Goal: Information Seeking & Learning: Check status

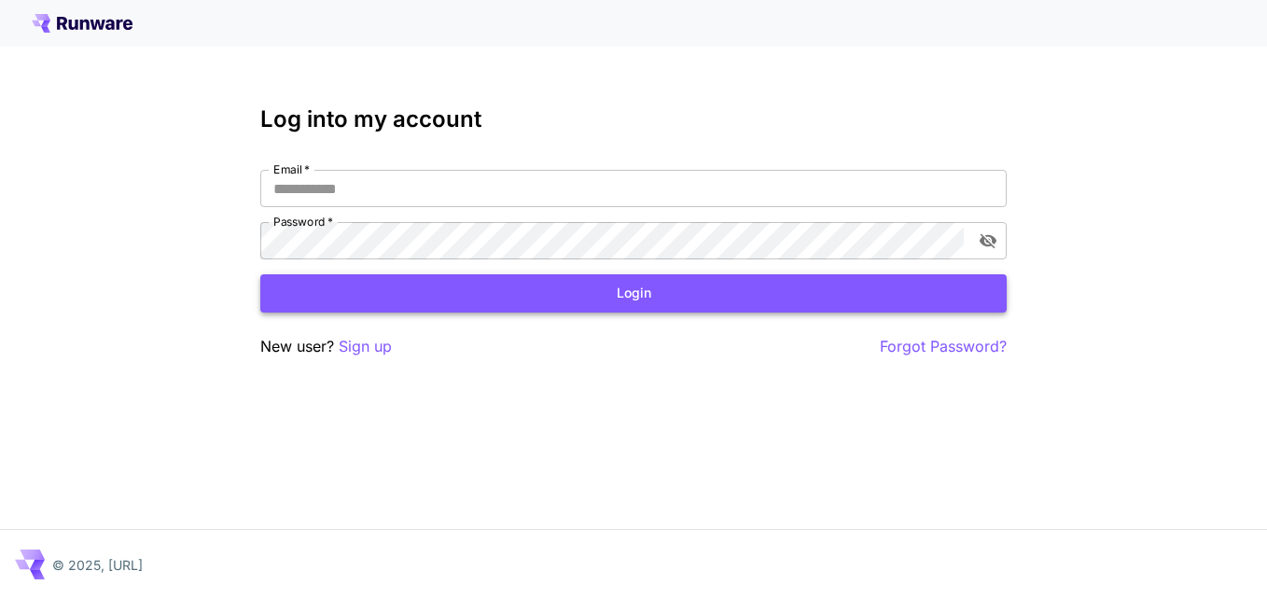
type input "**********"
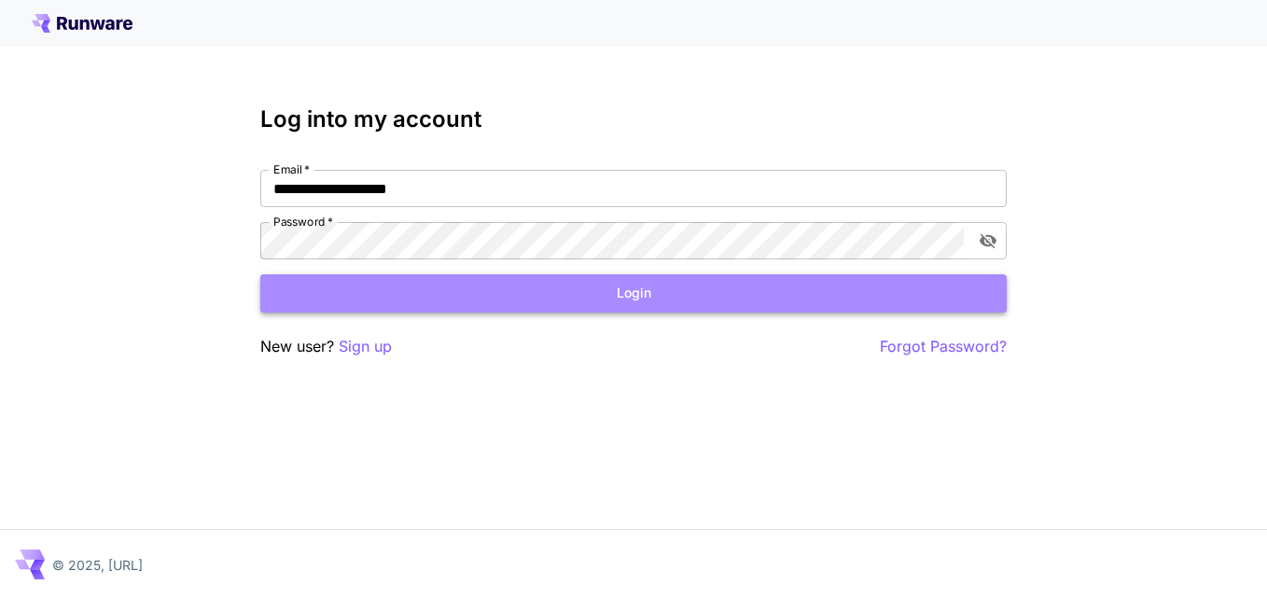
click at [586, 292] on button "Login" at bounding box center [633, 293] width 747 height 38
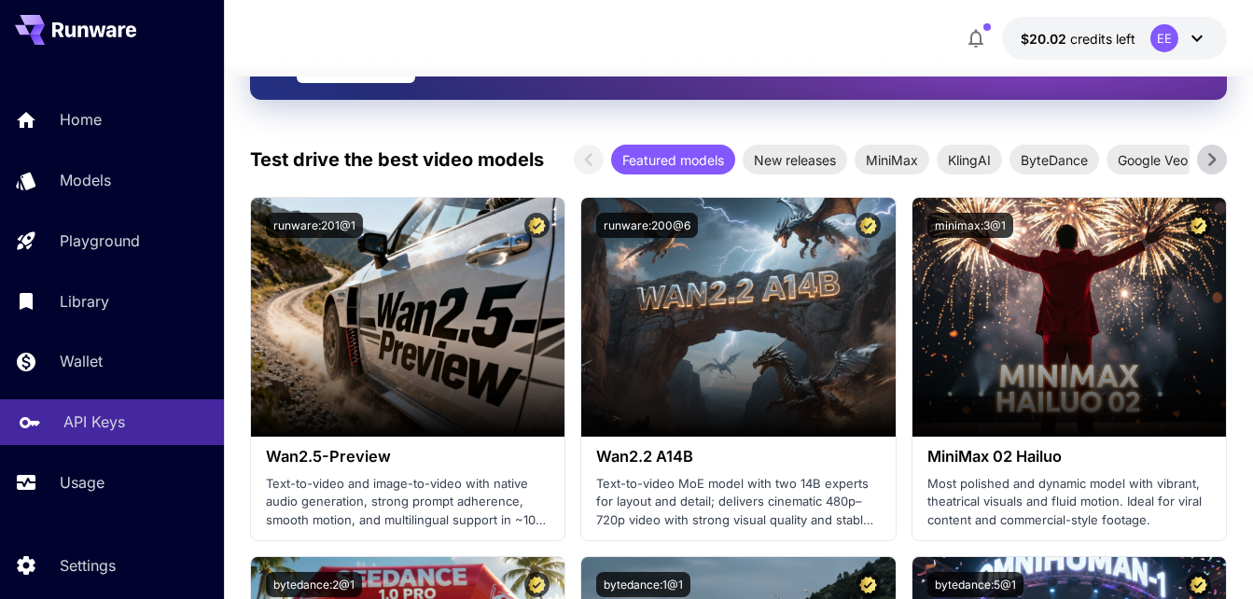
scroll to position [53, 0]
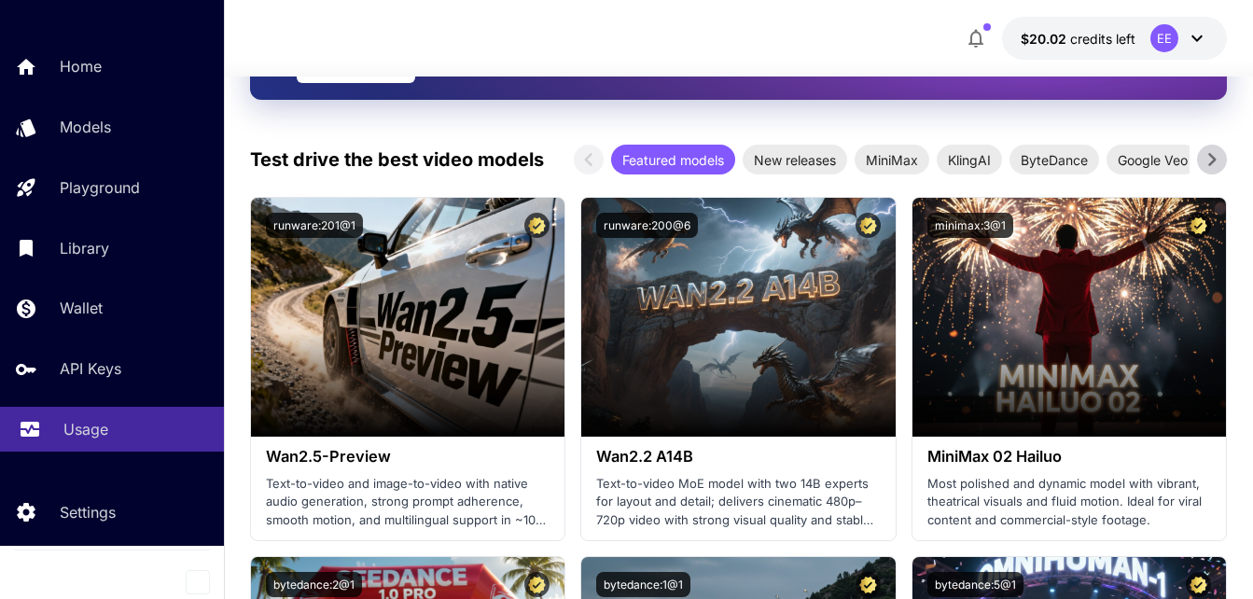
click at [61, 426] on link "Usage" at bounding box center [112, 430] width 224 height 46
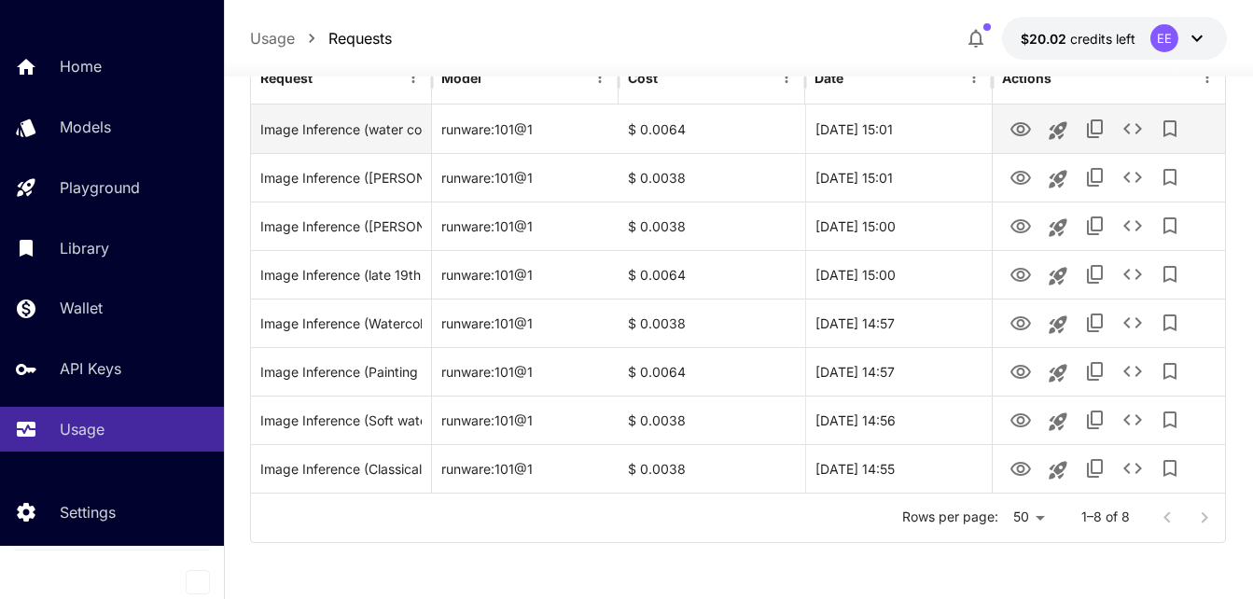
scroll to position [322, 0]
click at [1024, 129] on icon "View" at bounding box center [1021, 129] width 21 height 14
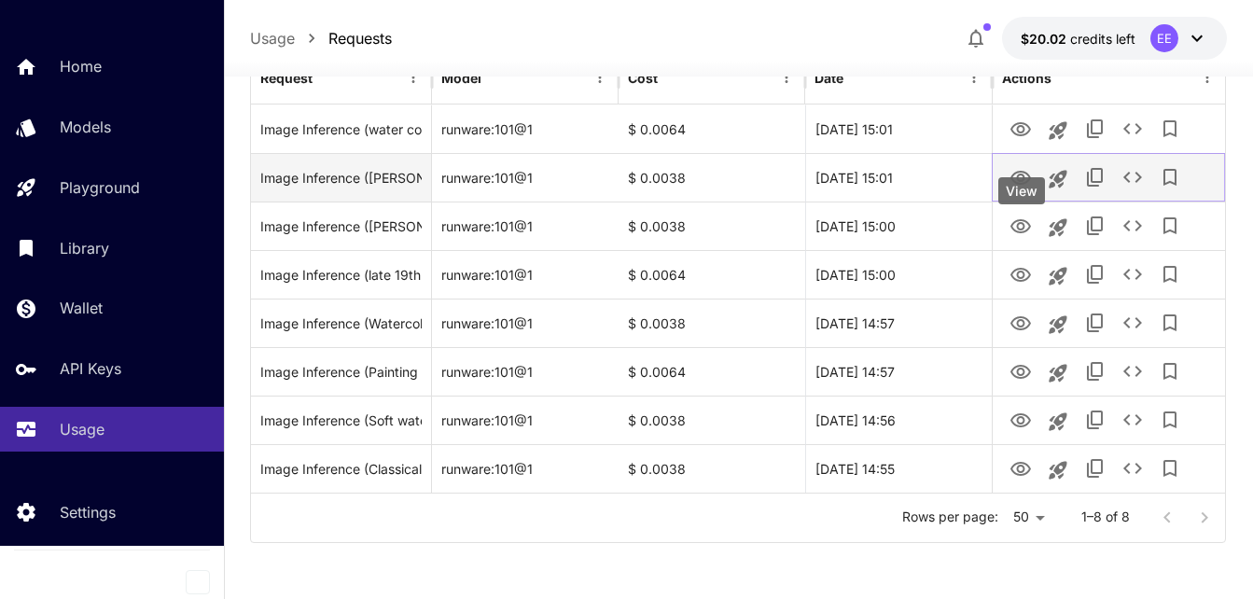
click at [1021, 188] on icon "View" at bounding box center [1021, 178] width 22 height 22
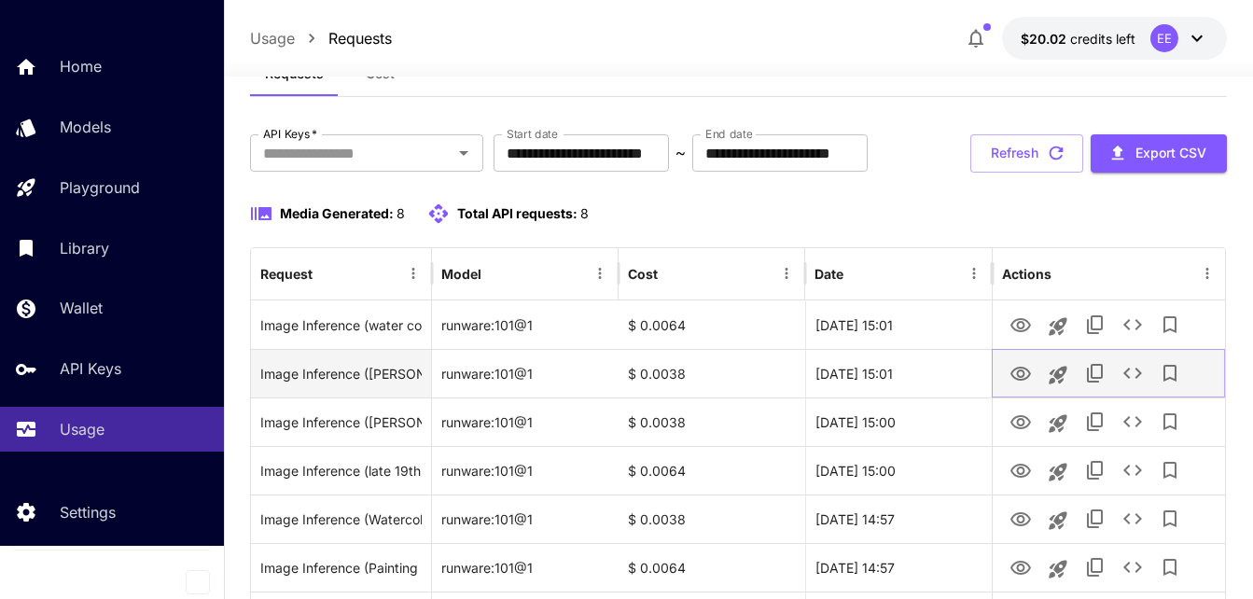
scroll to position [0, 0]
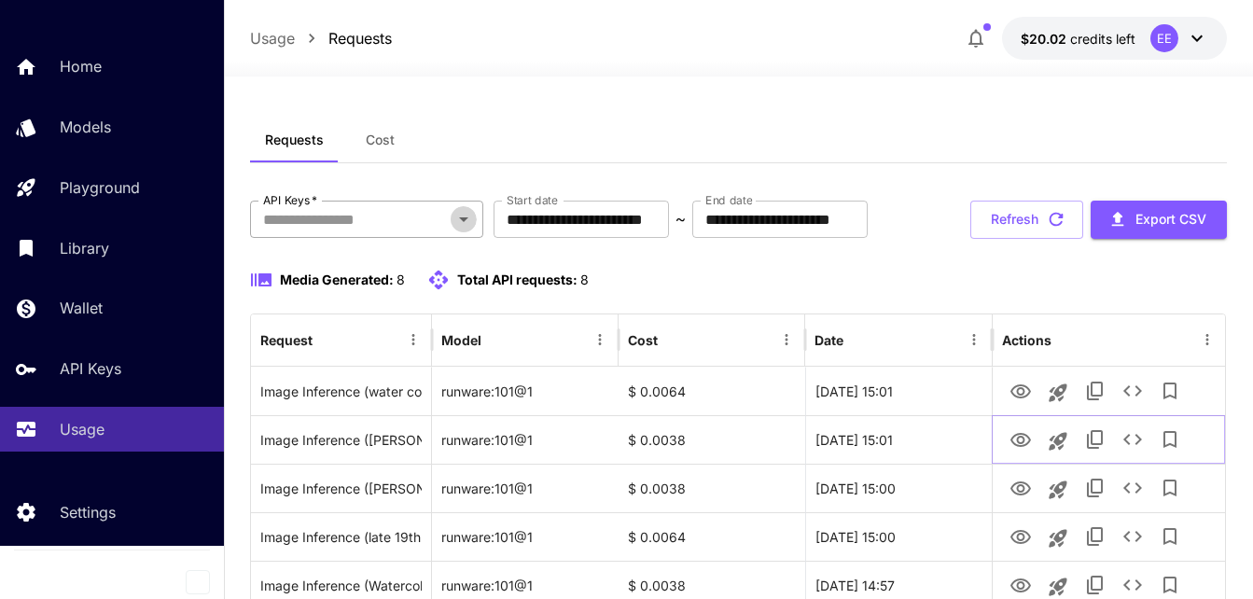
click at [471, 220] on icon "Open" at bounding box center [464, 219] width 22 height 22
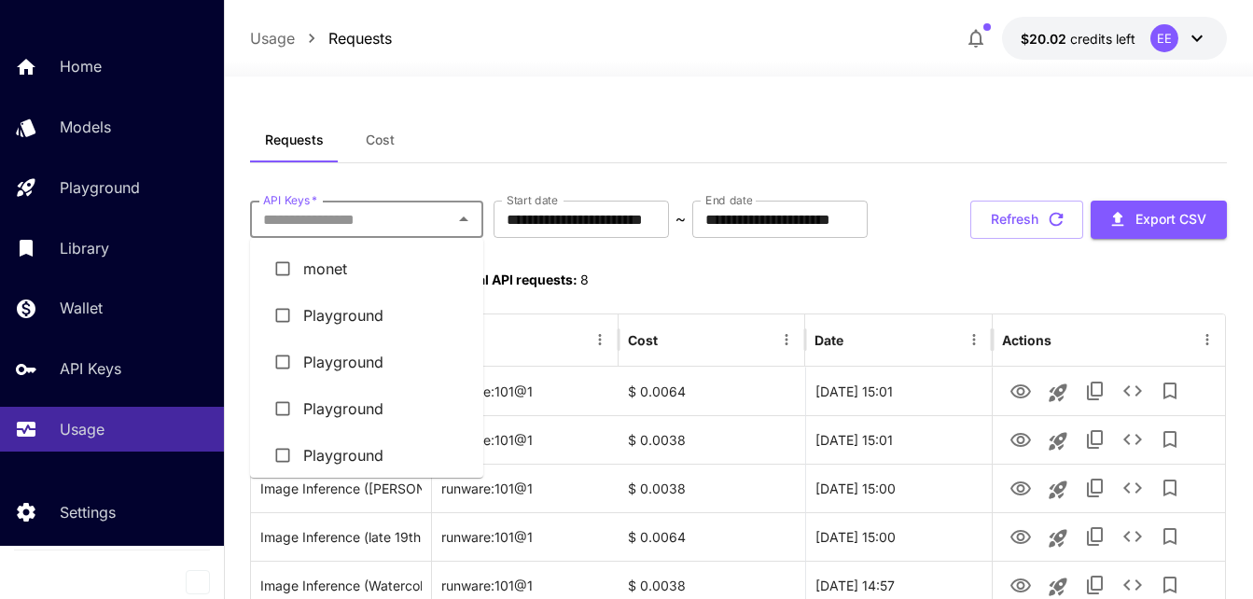
click at [395, 261] on li "monet" at bounding box center [366, 268] width 233 height 47
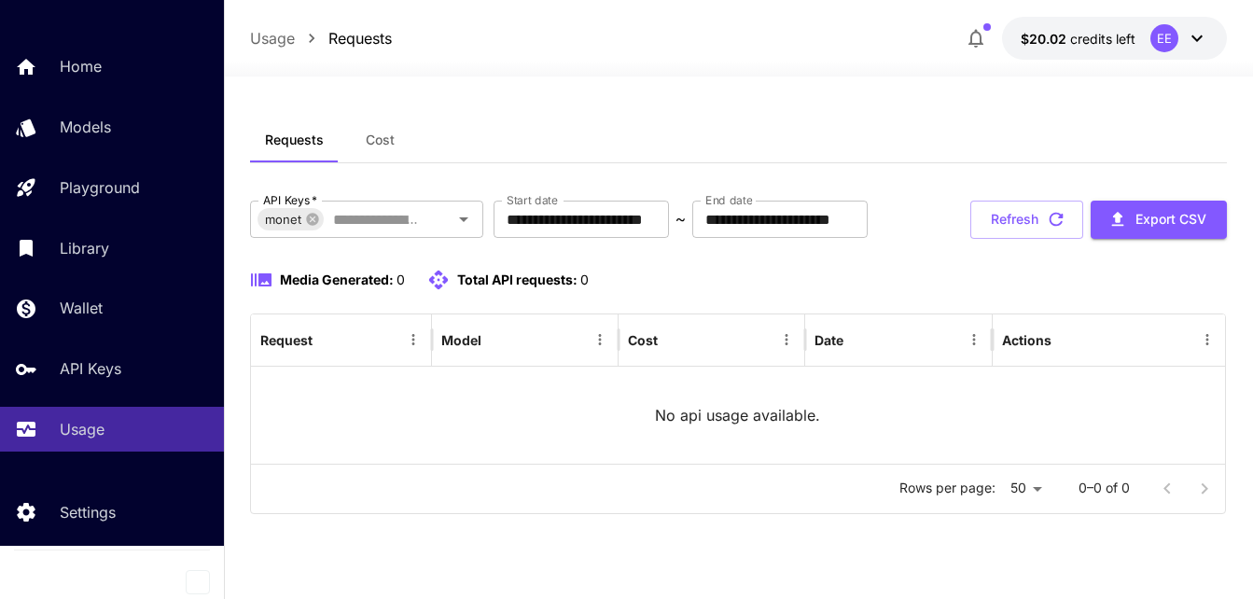
scroll to position [31, 0]
click at [374, 119] on button "Cost" at bounding box center [381, 140] width 84 height 45
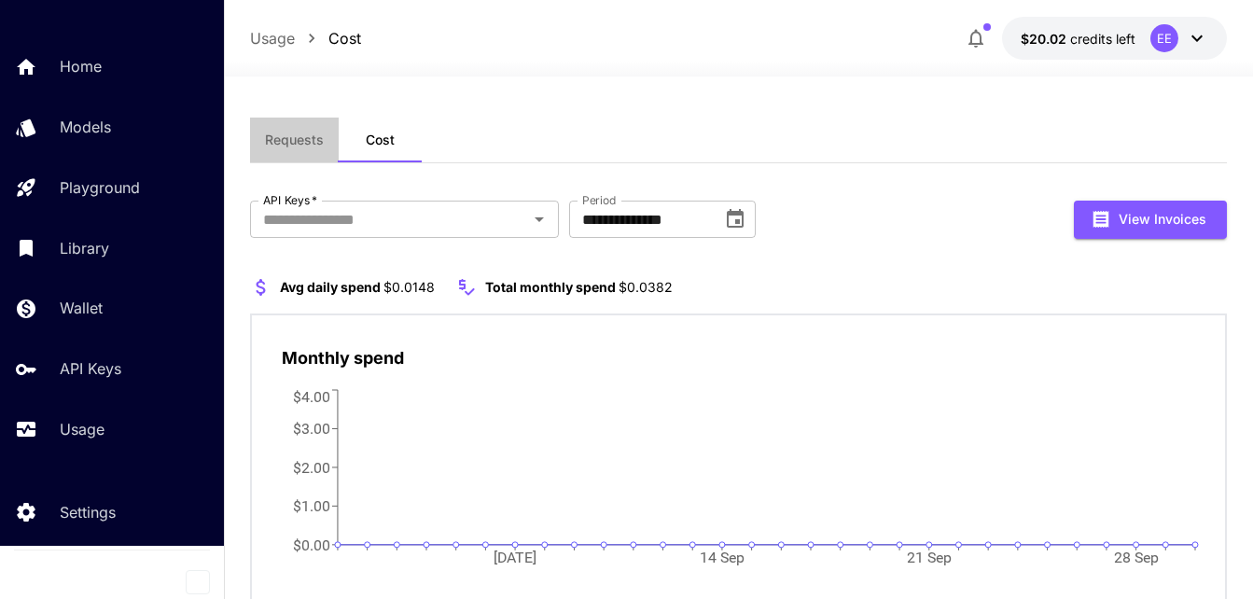
click at [316, 137] on span "Requests" at bounding box center [294, 140] width 59 height 17
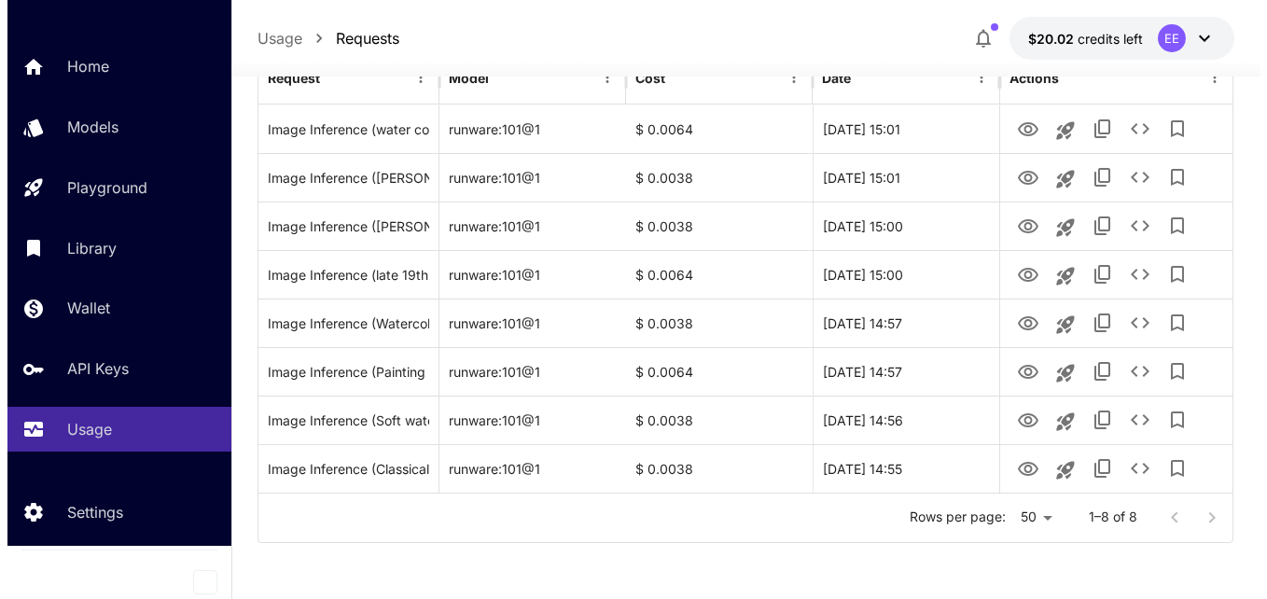
scroll to position [322, 0]
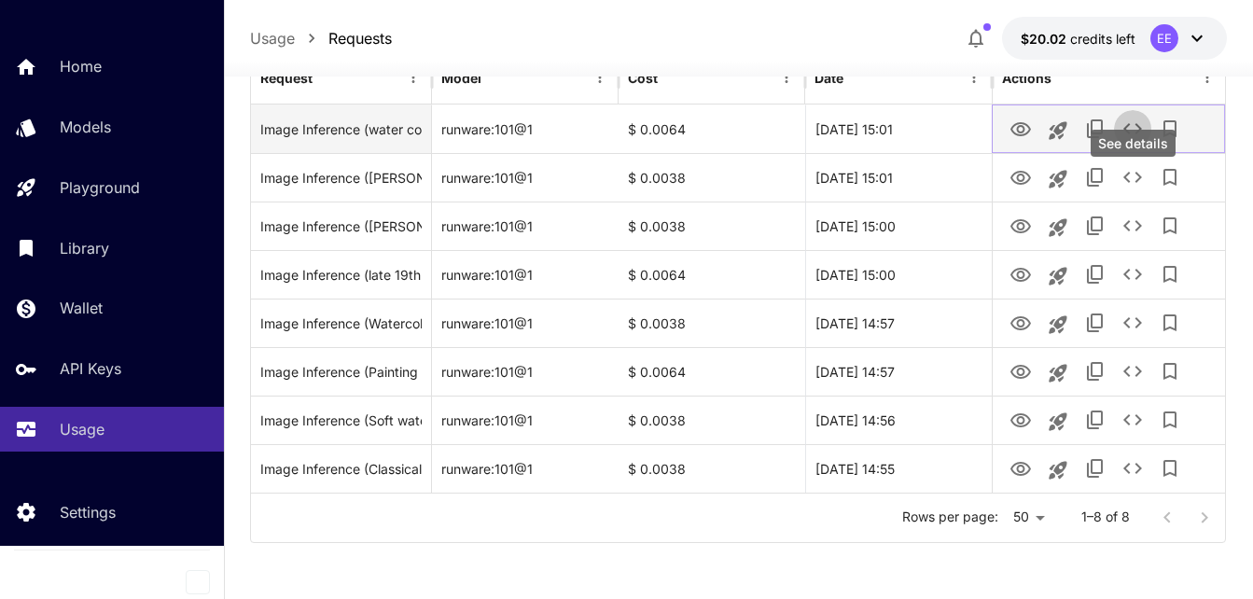
click at [1128, 133] on icon "See details" at bounding box center [1133, 128] width 19 height 11
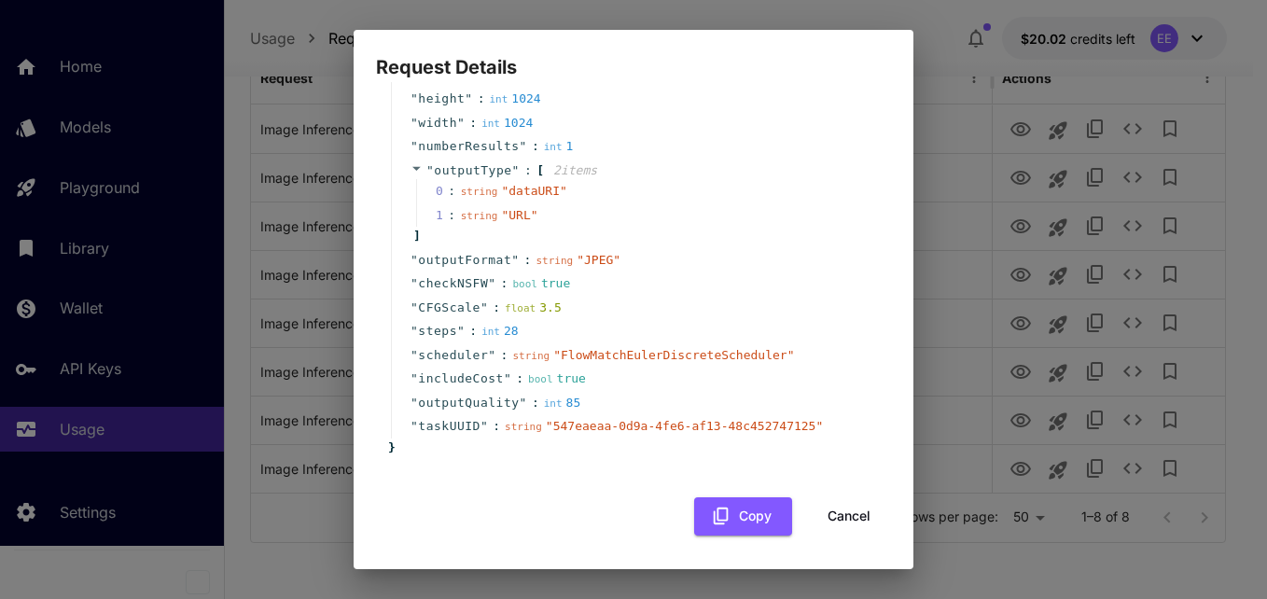
scroll to position [0, 0]
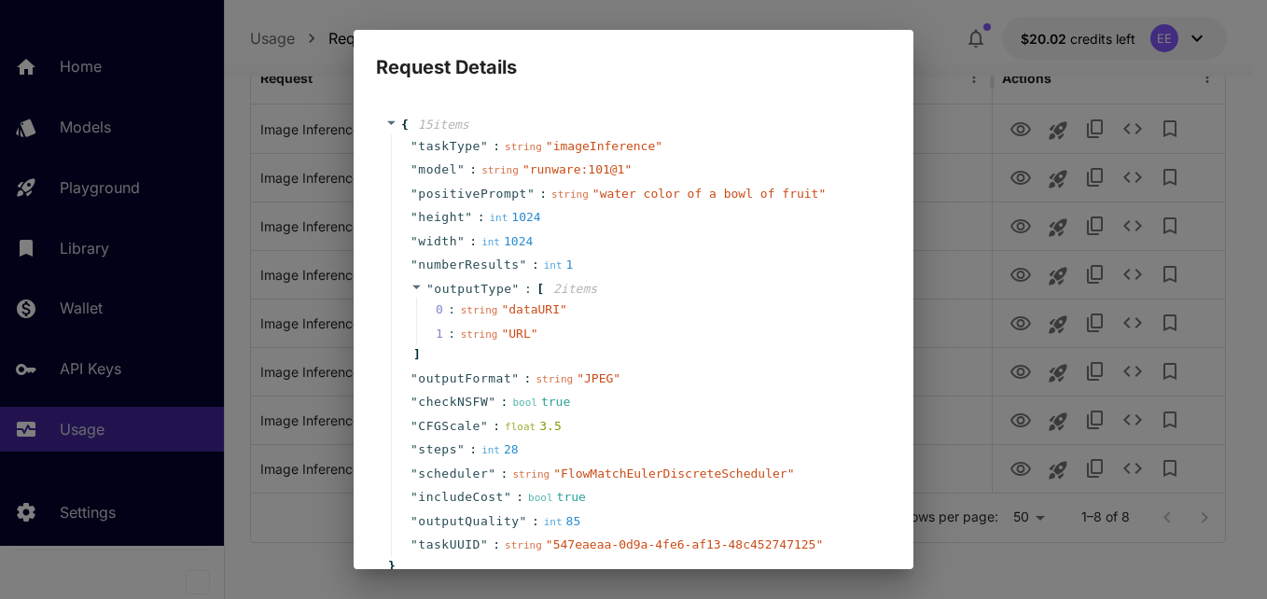
click at [935, 231] on div "Request Details { 15 item s " taskType " : string " imageInference " " model " …" at bounding box center [633, 299] width 1267 height 599
click at [1035, 80] on div "Request Details { 15 item s " taskType " : string " imageInference " " model " …" at bounding box center [633, 299] width 1267 height 599
click at [1153, 97] on div "Request Details { 15 item s " taskType " : string " imageInference " " model " …" at bounding box center [633, 299] width 1267 height 599
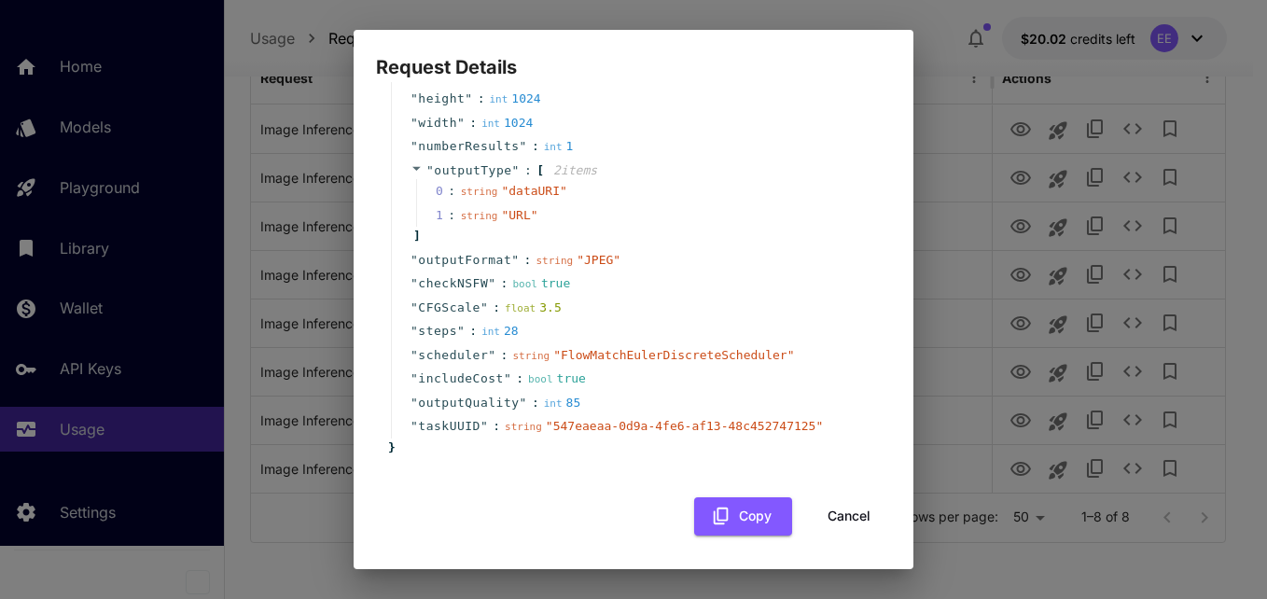
click at [827, 510] on button "Cancel" at bounding box center [849, 516] width 84 height 38
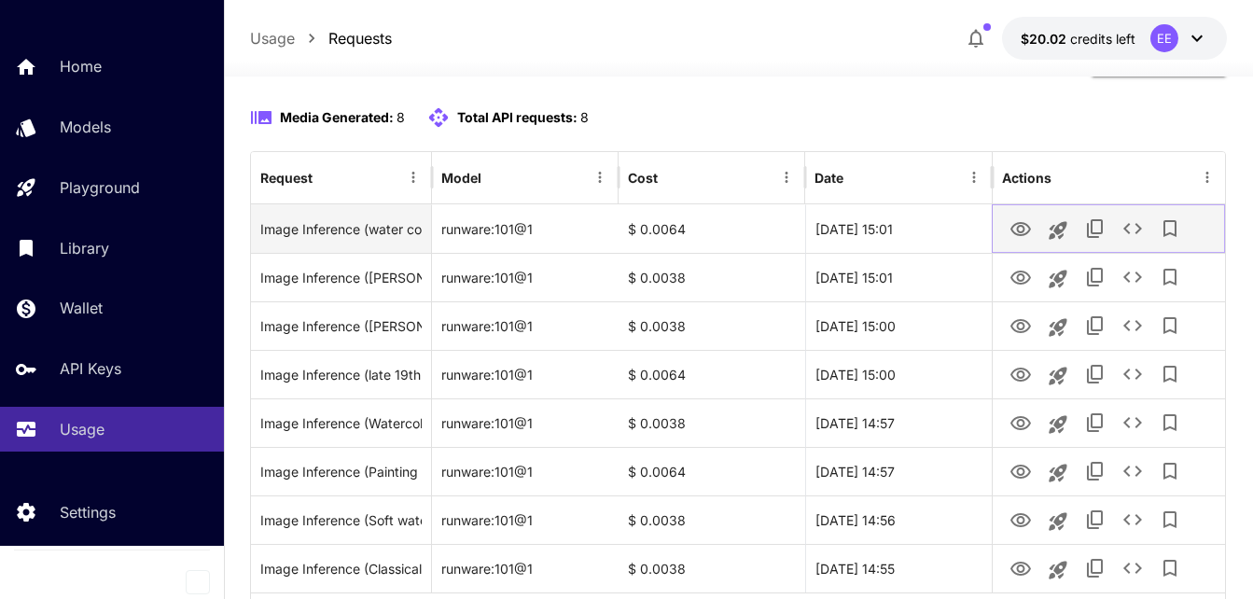
scroll to position [161, 0]
drag, startPoint x: 528, startPoint y: 290, endPoint x: 448, endPoint y: 291, distance: 80.3
click at [448, 254] on div "runware:101@1" at bounding box center [525, 229] width 187 height 49
drag, startPoint x: 448, startPoint y: 291, endPoint x: 428, endPoint y: 285, distance: 20.7
click at [428, 254] on div "Image Inference (water color of a bowl of fruit) runware:101@1 $ 0.0064 [DATE] …" at bounding box center [738, 229] width 975 height 49
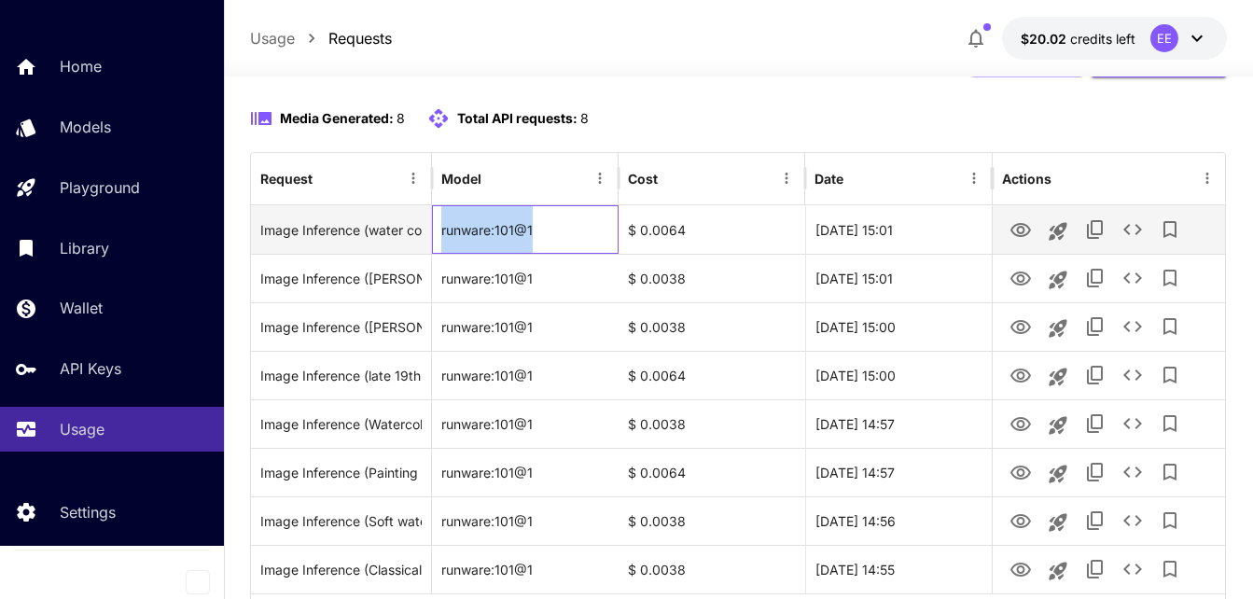
copy div "or of a bowl of fruit) runware:101@1"
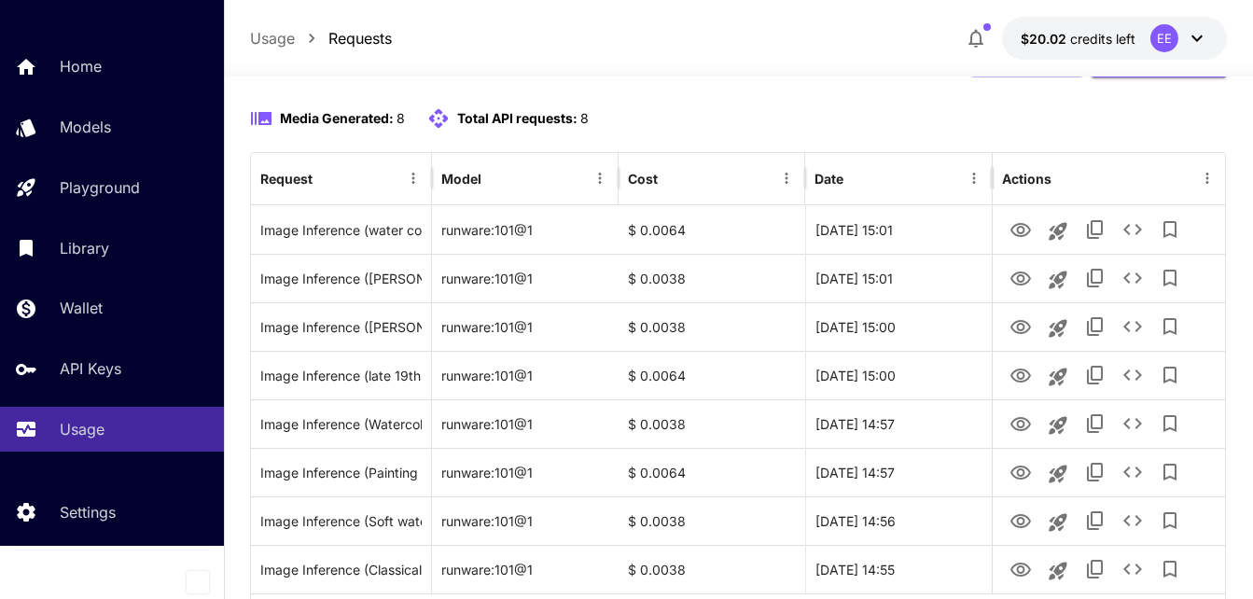
click at [772, 66] on div at bounding box center [738, 65] width 1029 height 22
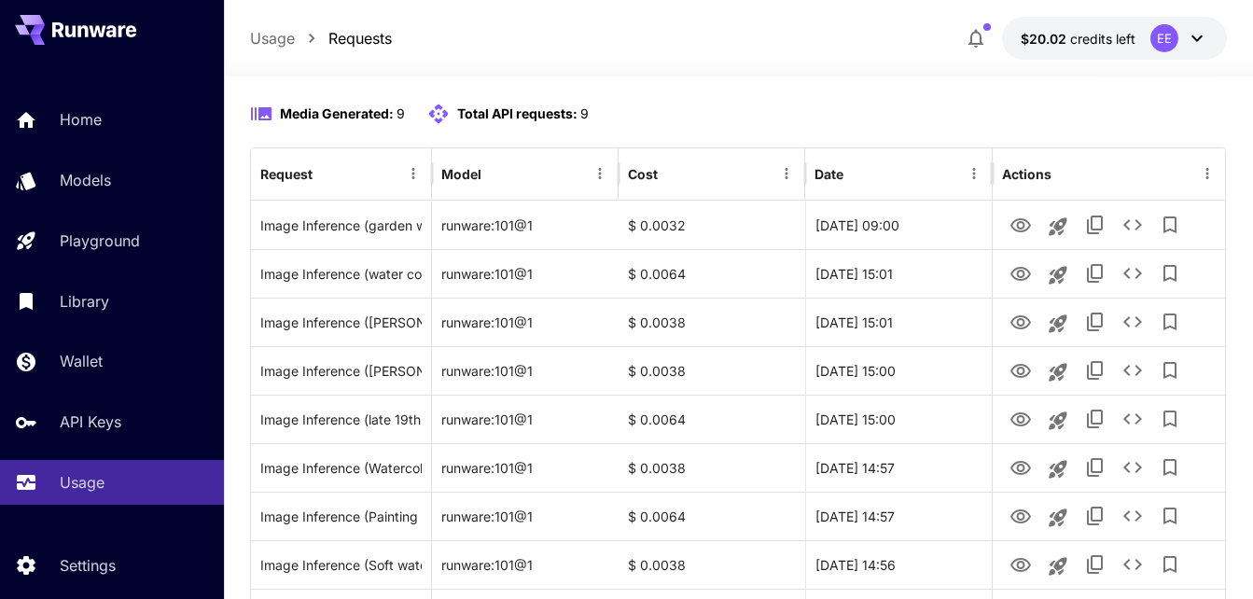
scroll to position [167, 0]
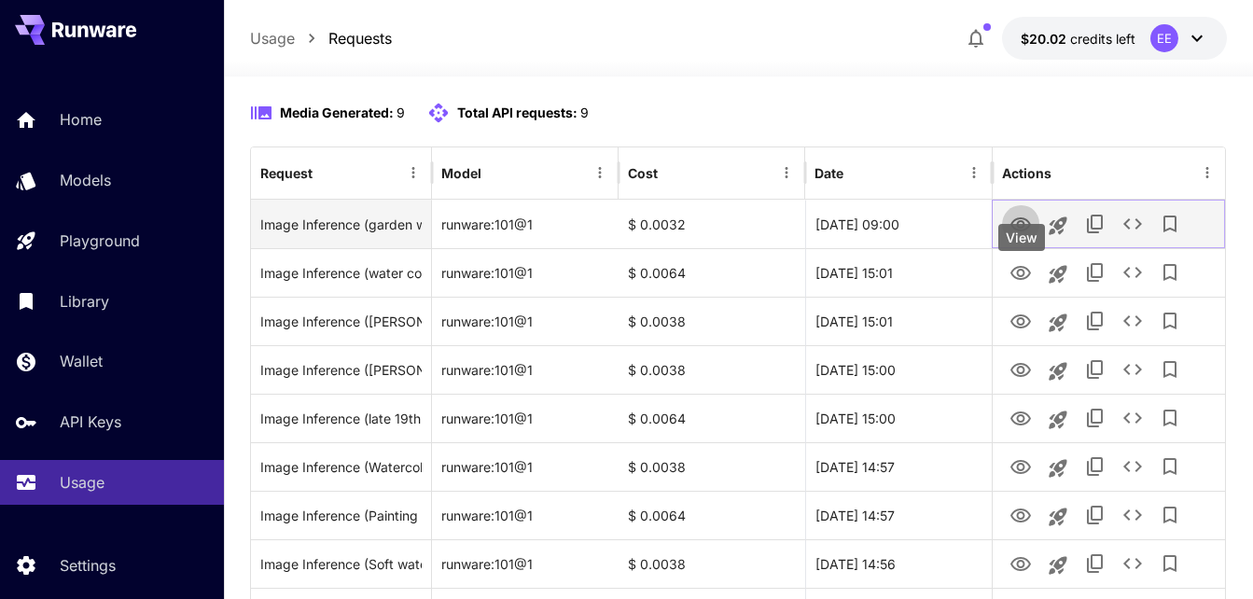
click at [1021, 236] on icon "View" at bounding box center [1021, 225] width 22 height 22
